Goal: Navigation & Orientation: Find specific page/section

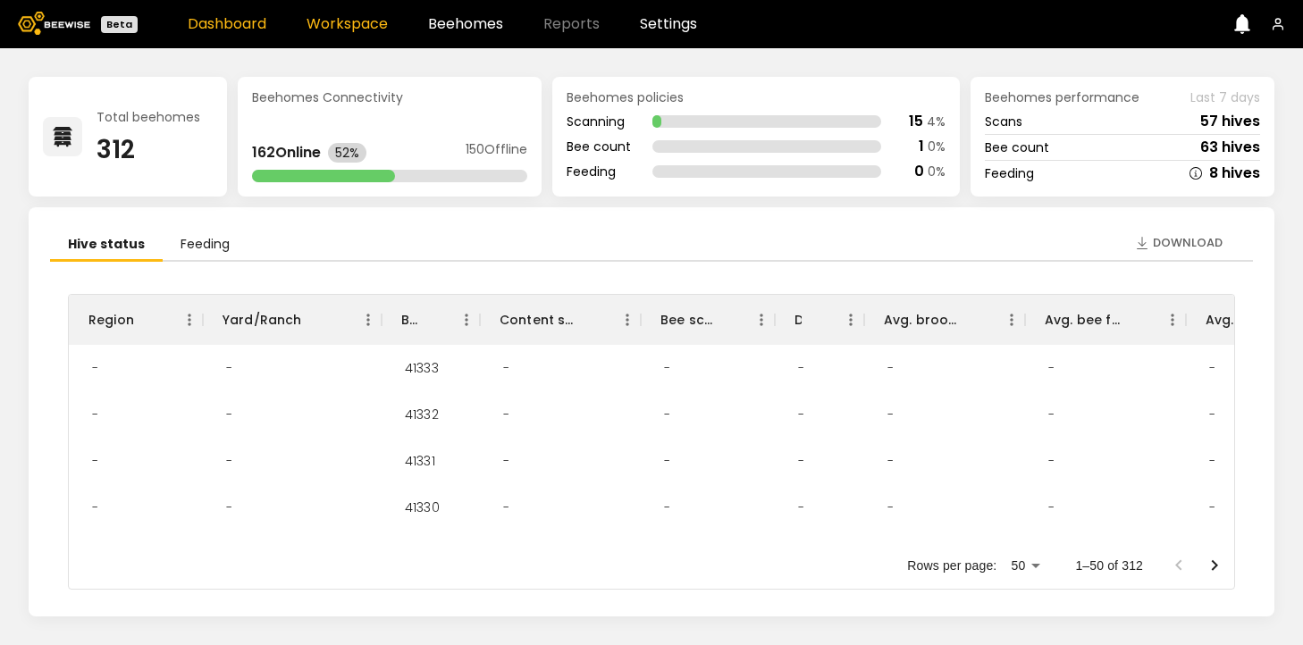
click at [366, 28] on link "Workspace" at bounding box center [347, 24] width 81 height 14
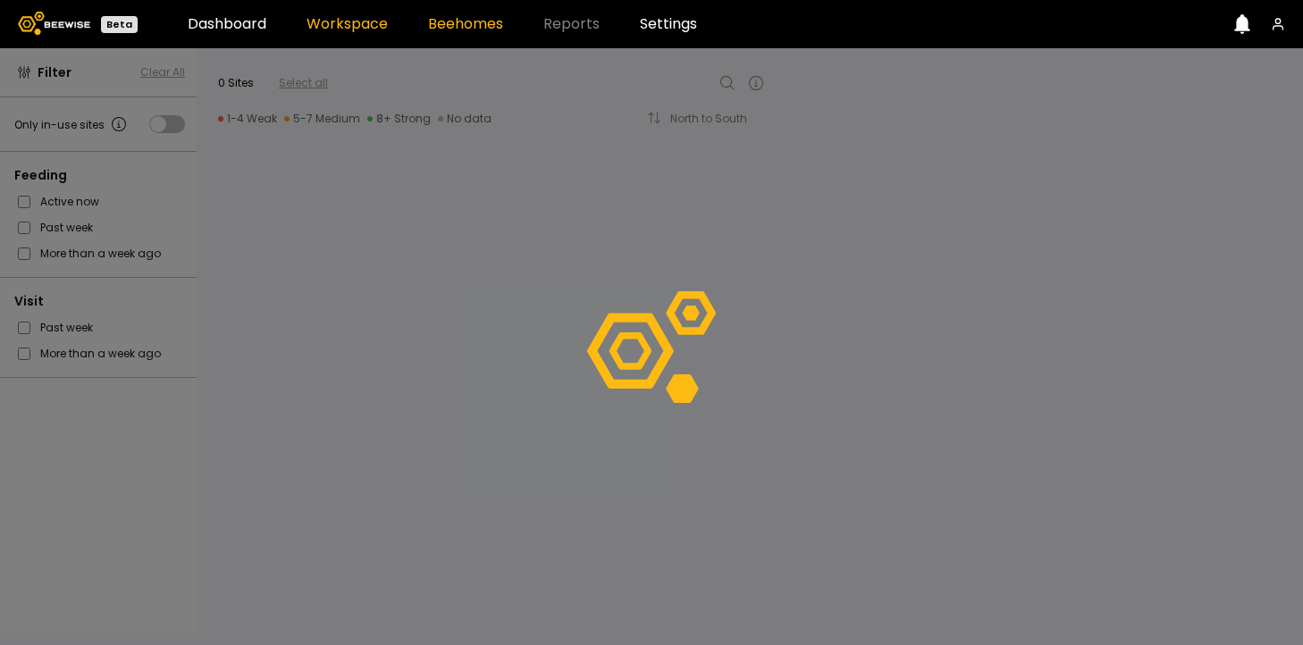
click at [466, 31] on link "Beehomes" at bounding box center [465, 24] width 75 height 14
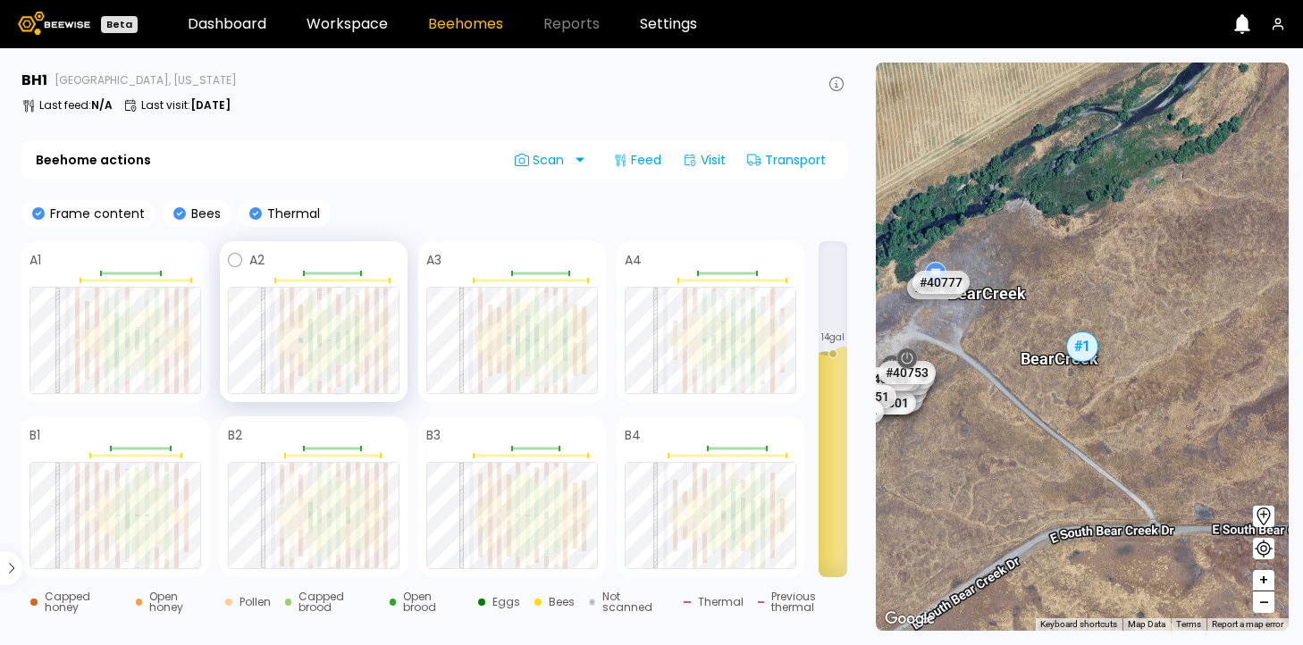
click at [340, 358] on div at bounding box center [338, 357] width 4 height 16
